Goal: Transaction & Acquisition: Purchase product/service

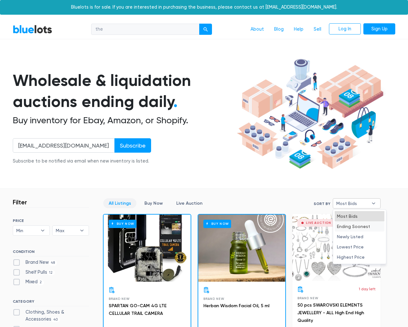
scroll to position [2722, 0]
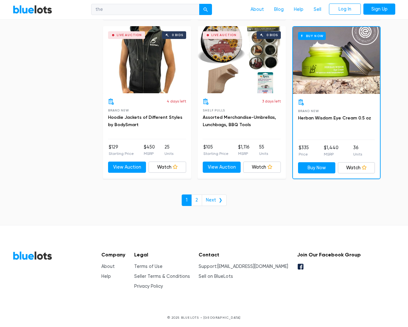
select select "50000"
select select "10000"
select select "50000"
select select "highest_price"
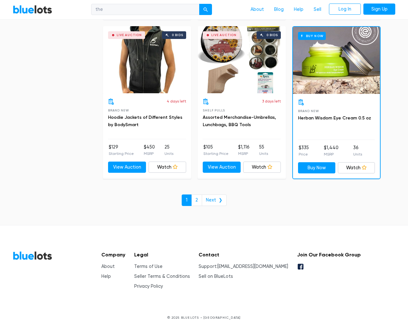
scroll to position [62, 0]
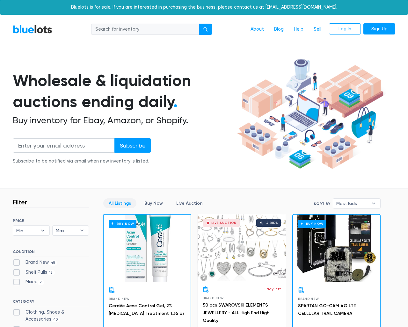
scroll to position [2722, 0]
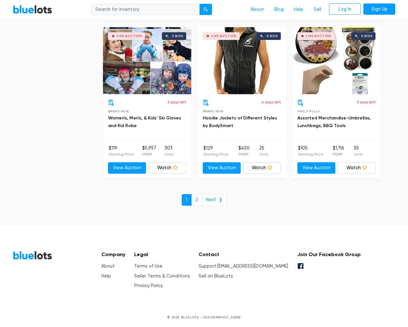
scroll to position [2722, 0]
type input "the"
type input "[EMAIL_ADDRESS][DOMAIN_NAME]"
type input "e"
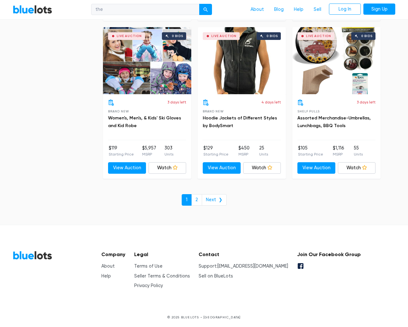
type input "e"
checkbox New"] "false"
type input "e"
checkbox Pulls"] "false"
checkbox input "false"
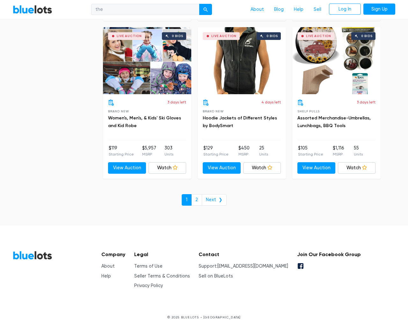
checkbox Accessories"] "false"
checkbox Beauty"] "false"
checkbox input "false"
checkbox Merchandise"] "false"
checkbox Garden"] "false"
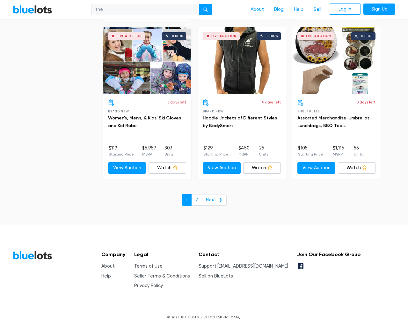
checkbox input "false"
type input "e"
select select "10000"
select select "50000"
select select "10000"
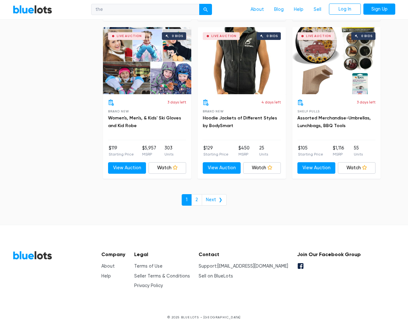
select select "50000"
select select "highest_price"
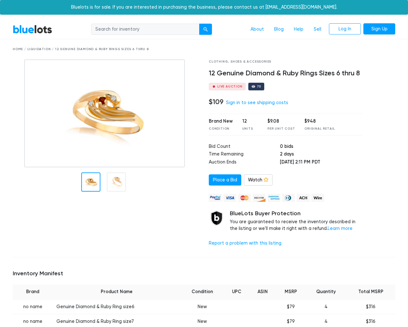
scroll to position [449, 0]
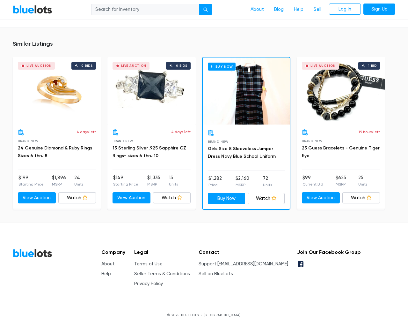
type input "the"
